Goal: Task Accomplishment & Management: Manage account settings

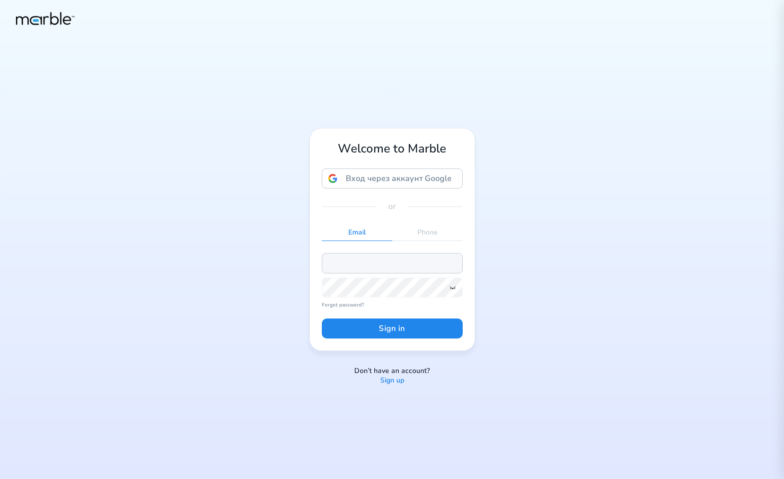
click at [429, 258] on input "email" at bounding box center [392, 263] width 141 height 20
click at [390, 264] on input "email" at bounding box center [392, 263] width 141 height 20
paste input "[EMAIL_ADDRESS][PERSON_NAME][DOMAIN_NAME]"
type input "[EMAIL_ADDRESS][PERSON_NAME][DOMAIN_NAME]"
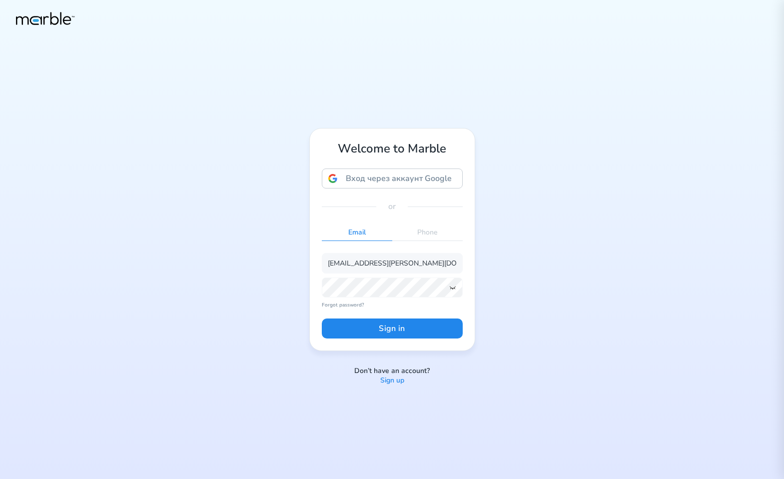
click at [691, 235] on div "Welcome to Marble Вход через аккаунт Google Вход через аккаунт Google. Откроетс…" at bounding box center [392, 239] width 784 height 479
click at [405, 319] on button "Sign in" at bounding box center [392, 328] width 141 height 20
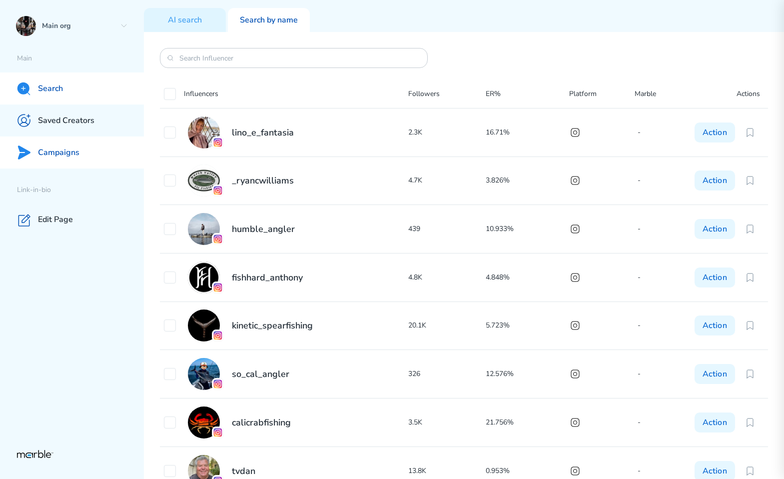
click at [72, 149] on p "Campaigns" at bounding box center [58, 152] width 41 height 10
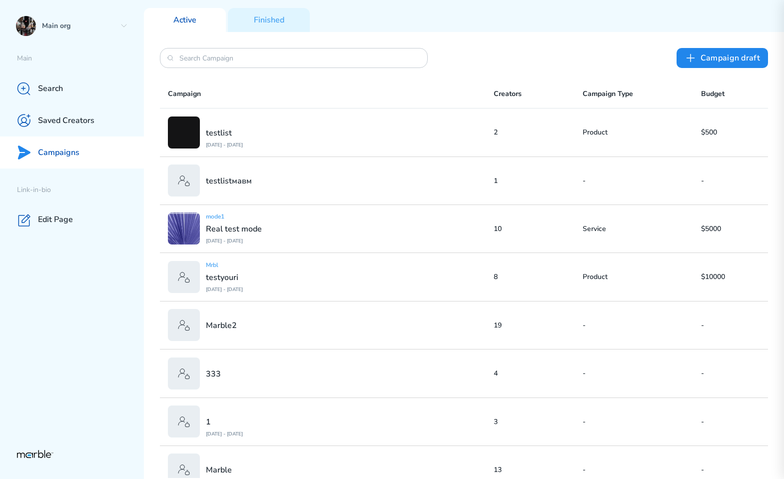
click at [338, 225] on div "mode1 Real test mode [DATE] - [DATE]" at bounding box center [331, 228] width 326 height 32
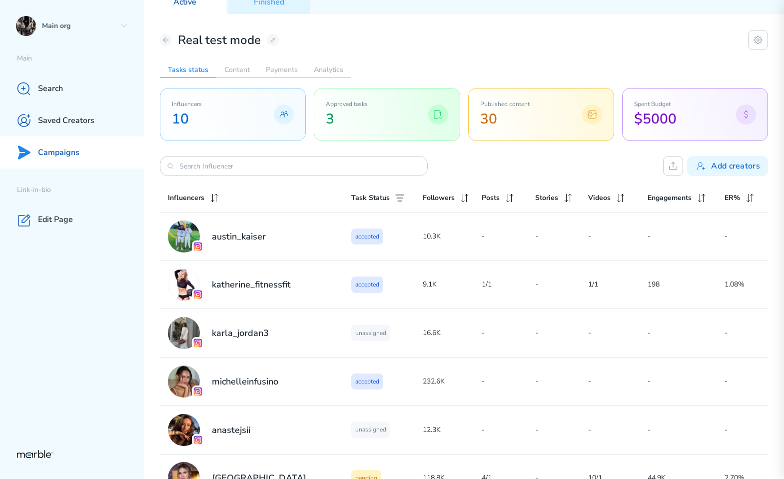
scroll to position [65, 0]
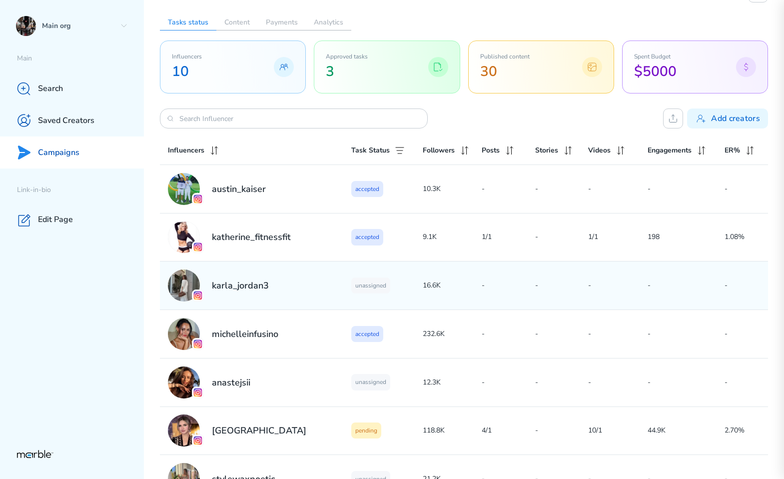
click at [392, 283] on div "unassigned" at bounding box center [386, 285] width 71 height 16
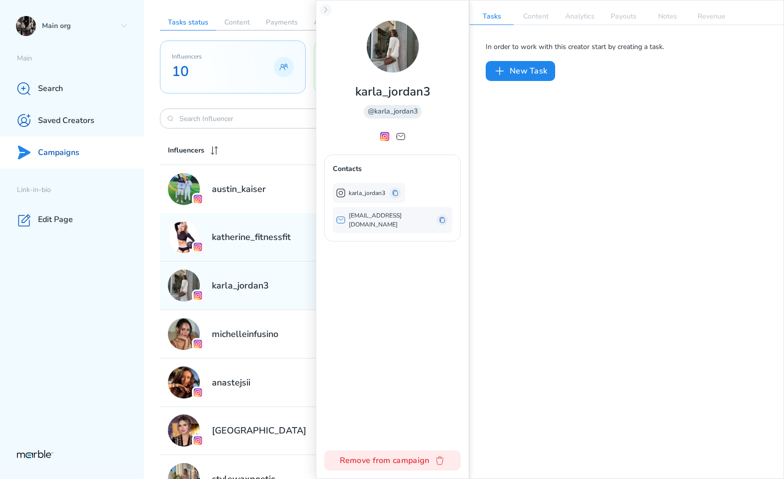
click at [298, 241] on div "katherine_fitnessfit" at bounding box center [259, 237] width 183 height 32
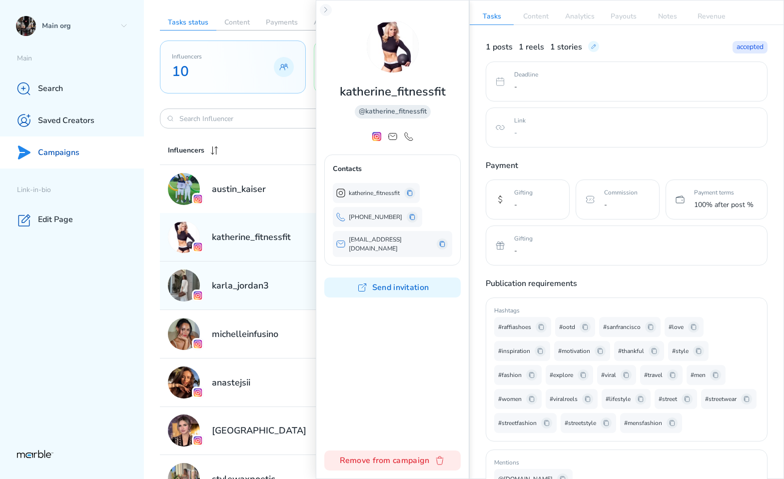
click at [285, 272] on div "karla_jordan3" at bounding box center [259, 285] width 183 height 32
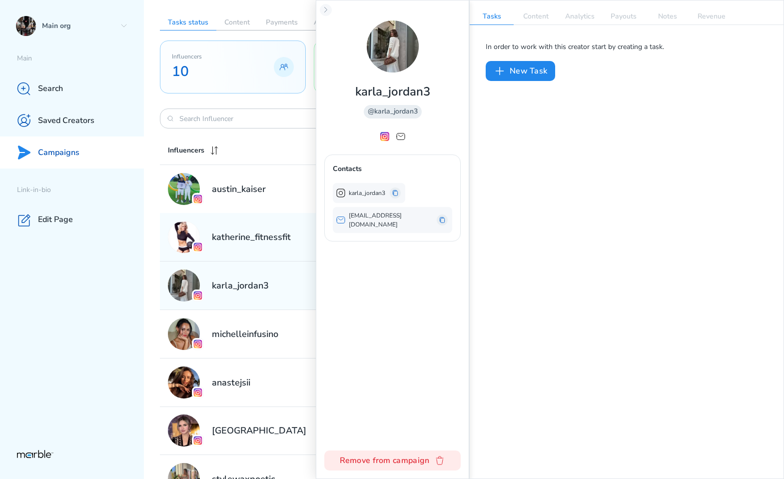
click at [289, 249] on div "katherine_fitnessfit" at bounding box center [259, 237] width 183 height 32
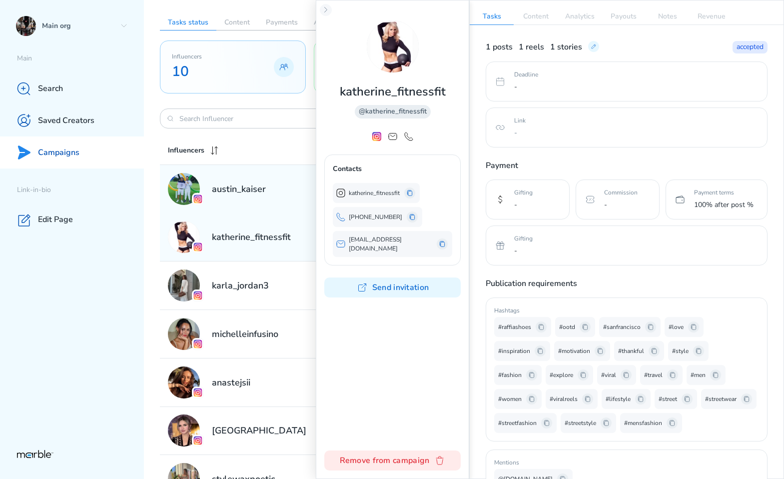
click at [287, 202] on div "austin_kaiser" at bounding box center [259, 189] width 183 height 32
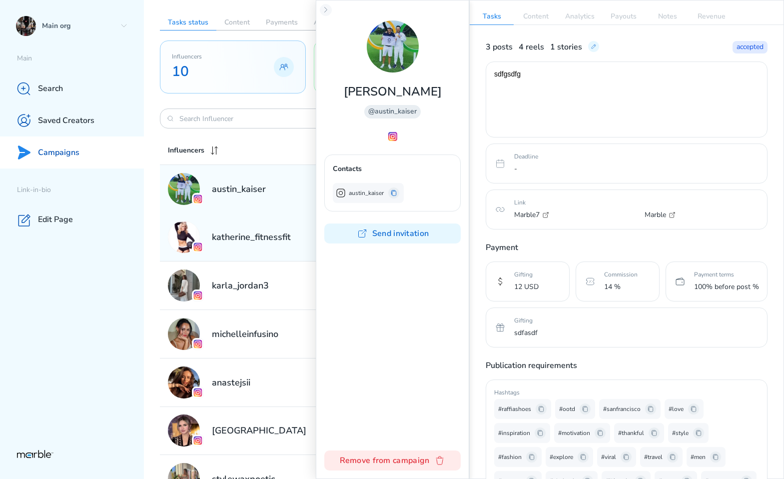
click at [271, 241] on h2 "katherine_fitnessfit" at bounding box center [251, 237] width 79 height 12
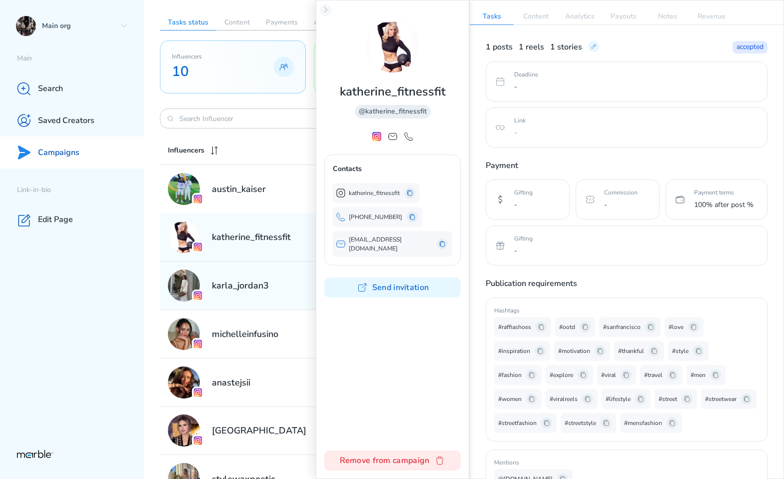
click at [262, 277] on div "karla_jordan3" at bounding box center [259, 285] width 183 height 32
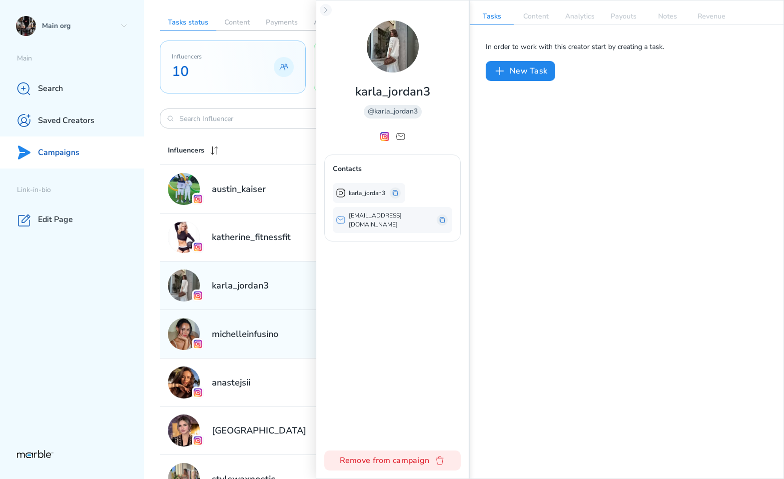
click at [269, 331] on h2 "michelleinfusino" at bounding box center [245, 334] width 66 height 12
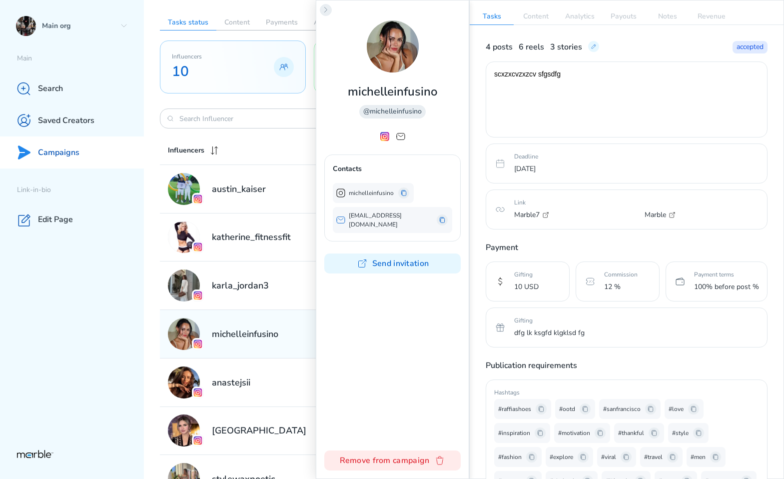
click at [324, 12] on icon at bounding box center [326, 10] width 8 height 8
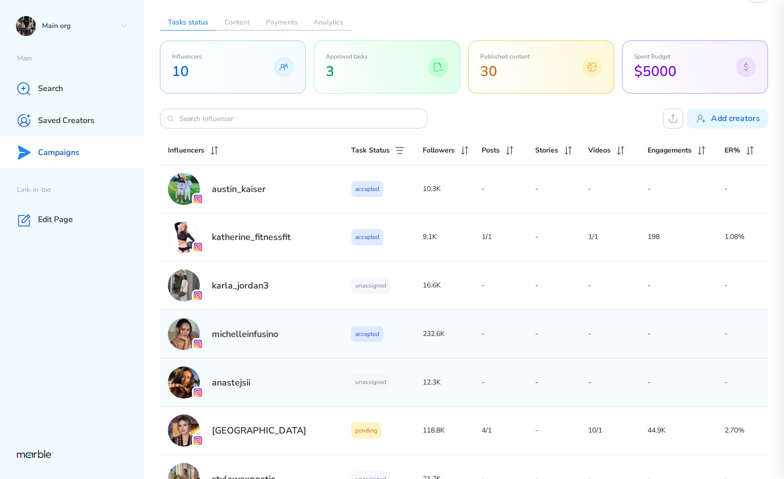
click at [285, 379] on div "anastejsii" at bounding box center [259, 382] width 183 height 32
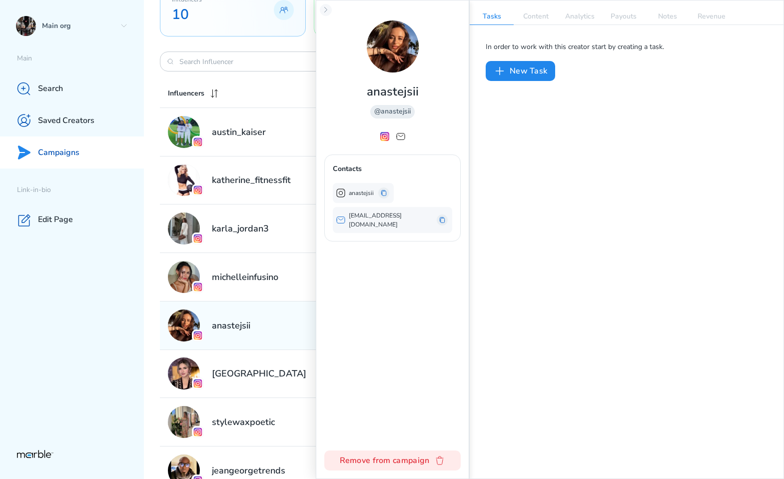
scroll to position [126, 0]
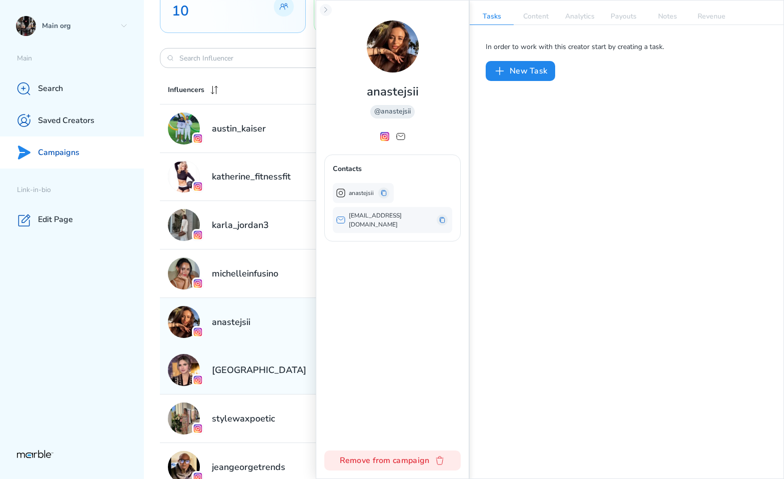
click at [285, 372] on div "[GEOGRAPHIC_DATA]" at bounding box center [259, 370] width 183 height 32
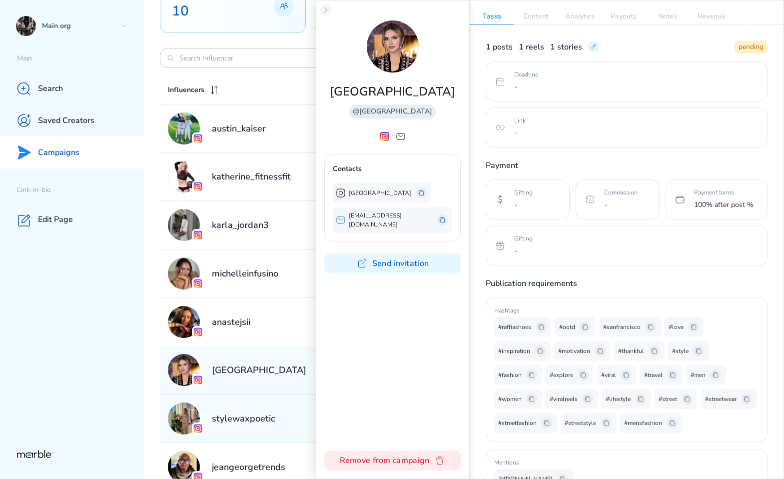
click at [274, 407] on div "stylewaxpoetic" at bounding box center [259, 418] width 183 height 32
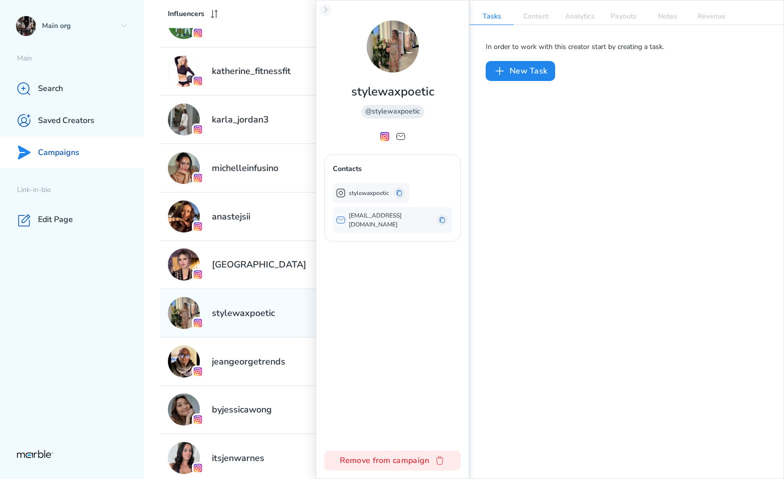
scroll to position [240, 0]
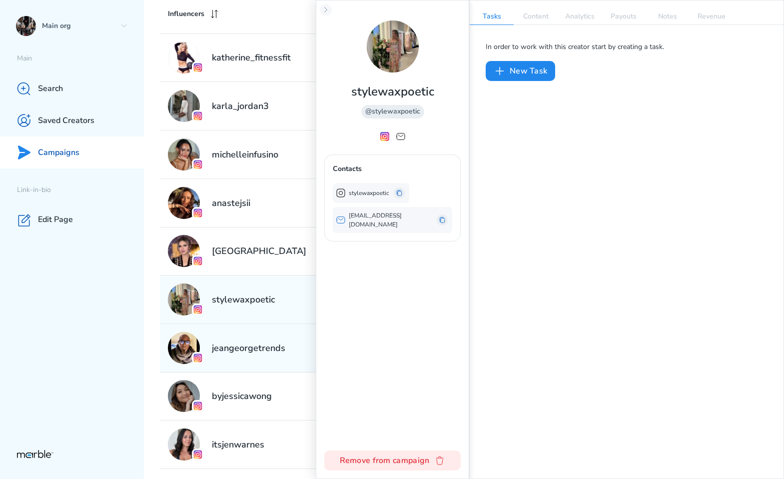
click at [268, 355] on div "jeangeorgetrends" at bounding box center [259, 348] width 183 height 32
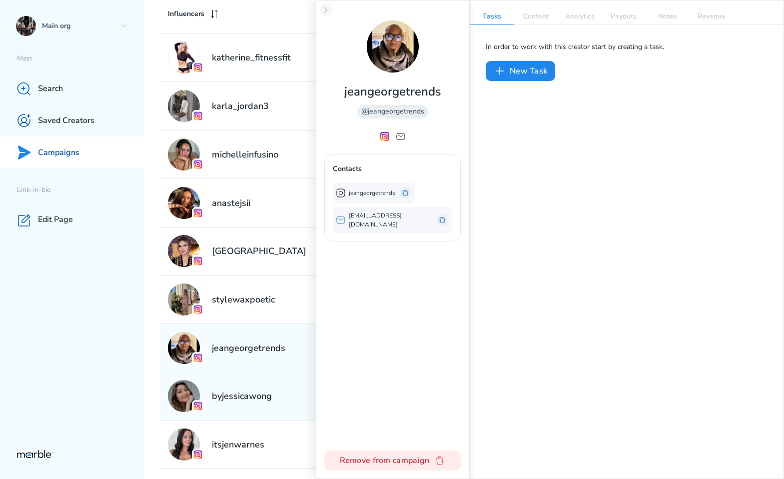
click at [273, 383] on div "byjessicawong" at bounding box center [259, 396] width 183 height 32
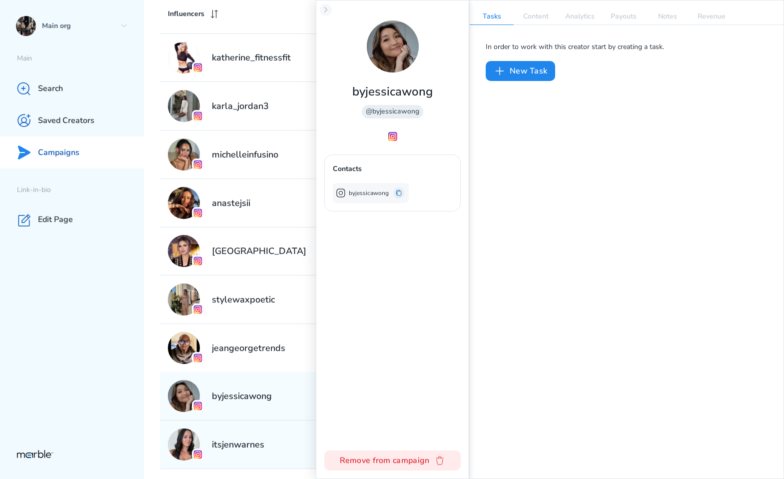
click at [272, 436] on div "itsjenwarnes" at bounding box center [259, 444] width 183 height 32
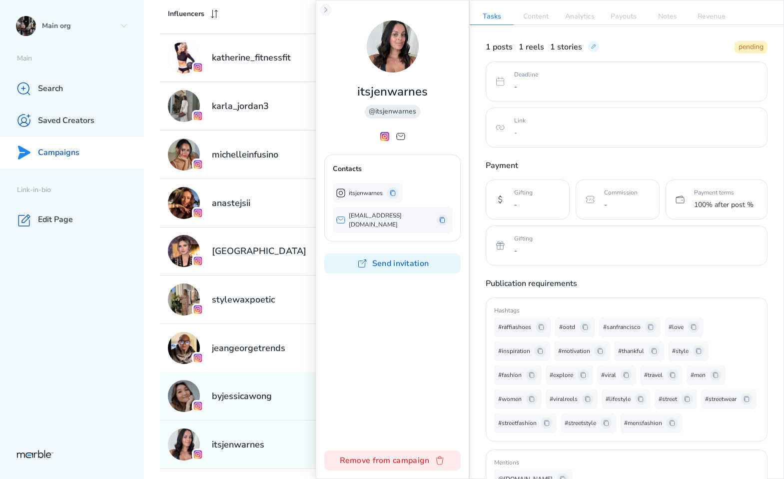
click at [260, 392] on h2 "byjessicawong" at bounding box center [242, 396] width 60 height 12
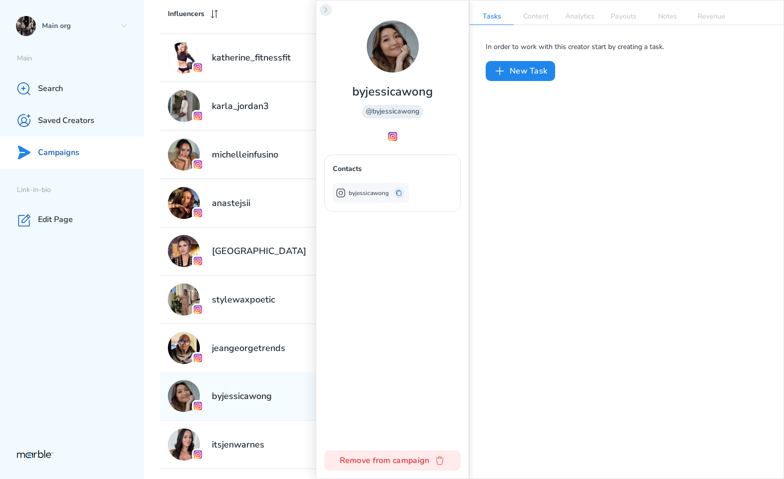
click at [327, 11] on icon at bounding box center [326, 10] width 8 height 8
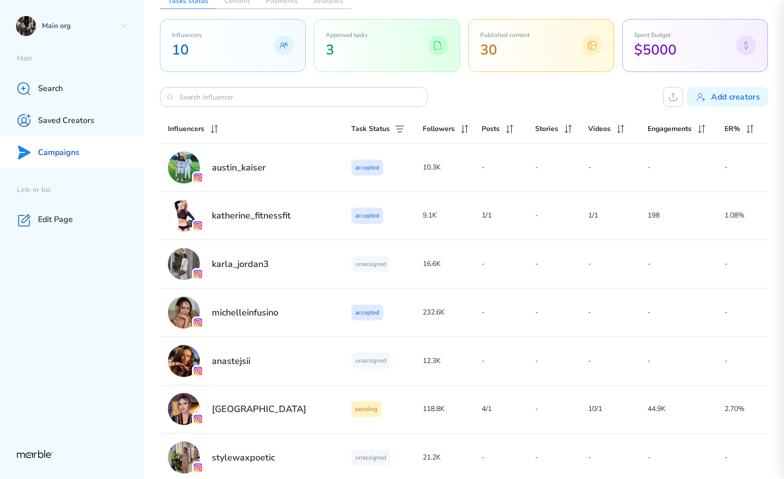
scroll to position [0, 0]
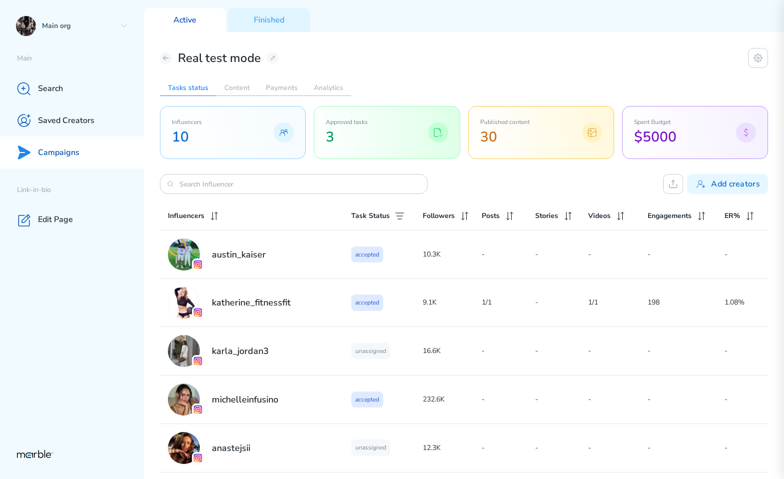
click at [87, 153] on div "Campaigns" at bounding box center [72, 152] width 144 height 32
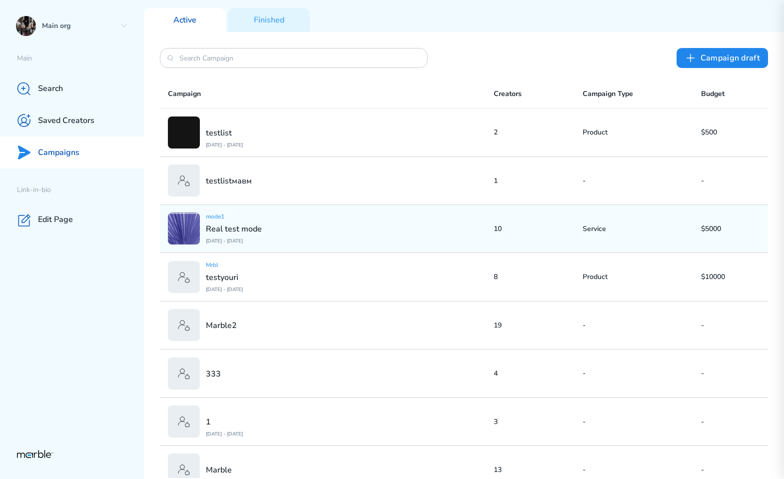
click at [287, 220] on div "mode1 Real test mode [DATE] - [DATE]" at bounding box center [331, 228] width 326 height 32
